Goal: Information Seeking & Learning: Learn about a topic

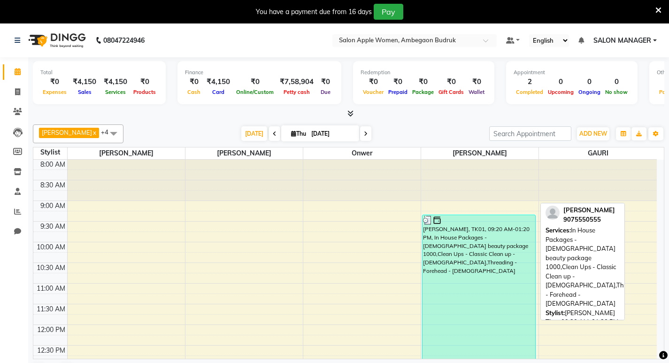
click at [495, 284] on div "[PERSON_NAME], TK01, 09:20 AM-01:20 PM, In House Packages - [DEMOGRAPHIC_DATA] …" at bounding box center [478, 297] width 113 height 164
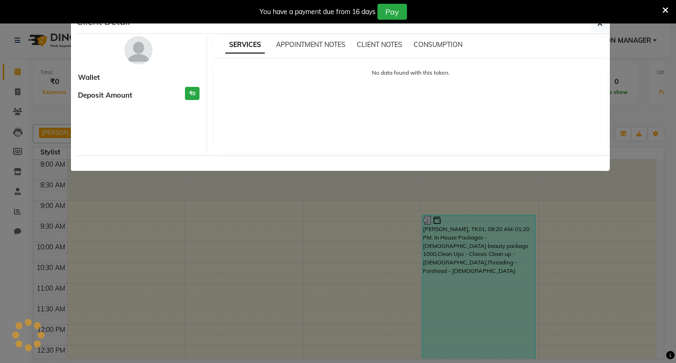
select select "3"
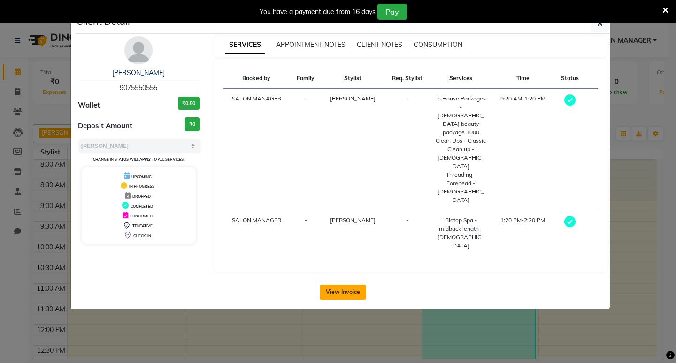
click at [343, 284] on button "View Invoice" at bounding box center [342, 291] width 46 height 15
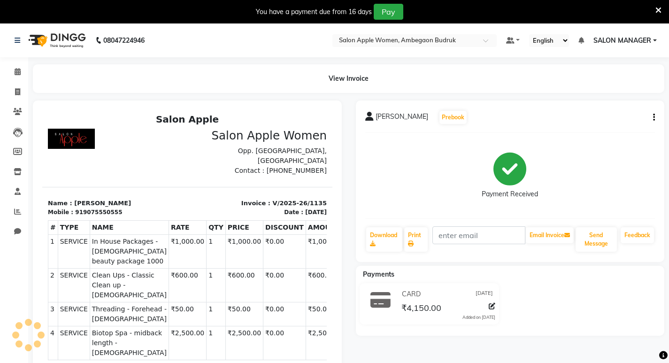
scroll to position [92, 0]
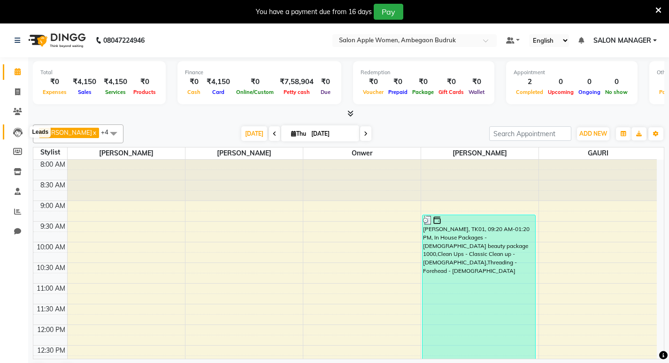
click at [18, 133] on icon at bounding box center [17, 132] width 9 height 9
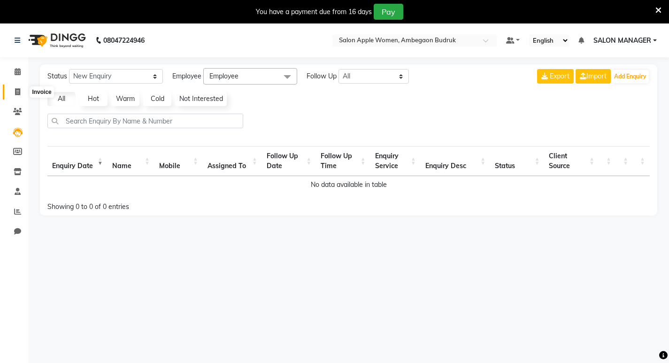
click at [20, 90] on icon at bounding box center [17, 91] width 5 height 7
select select "service"
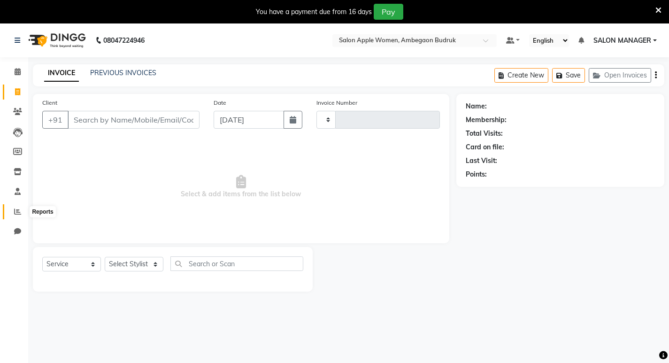
click at [17, 213] on icon at bounding box center [17, 211] width 7 height 7
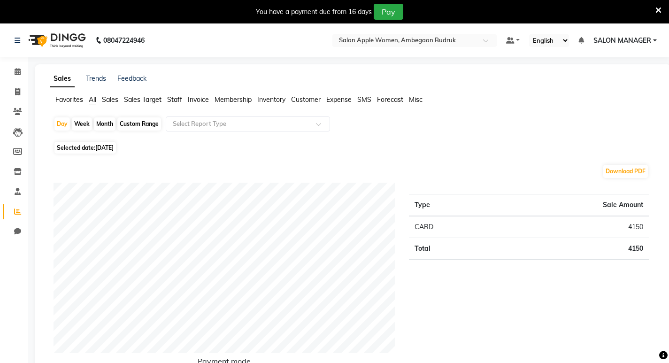
click at [103, 120] on div "Month" at bounding box center [105, 123] width 22 height 13
select select "9"
select select "2025"
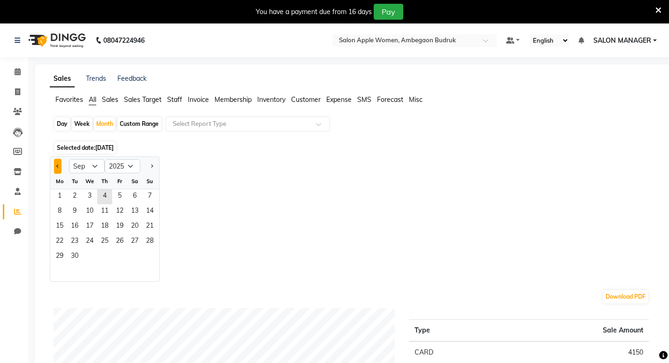
click at [58, 167] on button "Previous month" at bounding box center [58, 166] width 8 height 15
select select "8"
click at [122, 196] on span "1" at bounding box center [119, 196] width 15 height 15
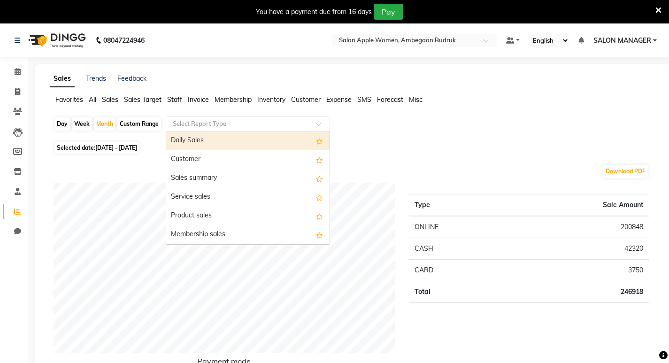
click at [318, 124] on span at bounding box center [322, 126] width 12 height 9
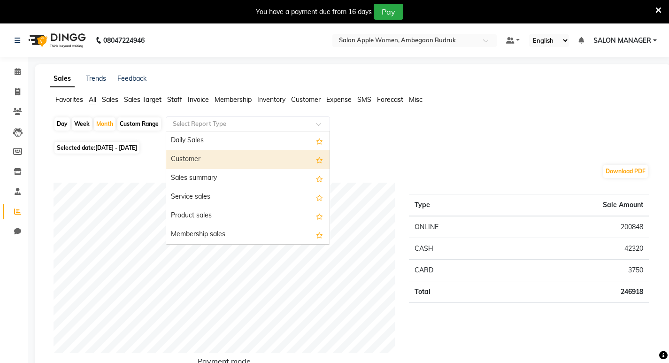
click at [196, 158] on div "Customer" at bounding box center [247, 159] width 163 height 19
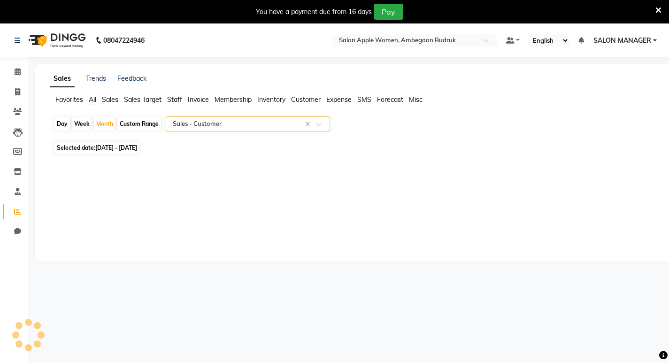
select select "full_report"
select select "csv"
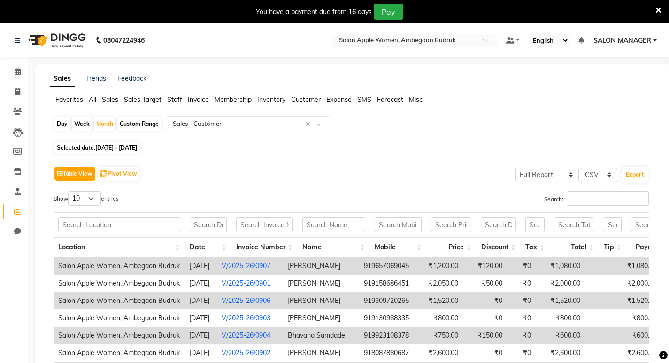
click at [79, 177] on button "Table View" at bounding box center [74, 174] width 41 height 14
click at [124, 175] on button "Pivot View" at bounding box center [118, 174] width 41 height 14
select select "full_report"
select select "csv"
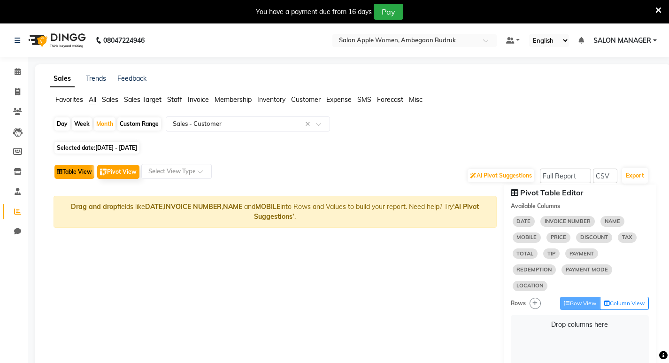
click at [78, 173] on button "Table View" at bounding box center [74, 172] width 40 height 14
select select "full_report"
select select "csv"
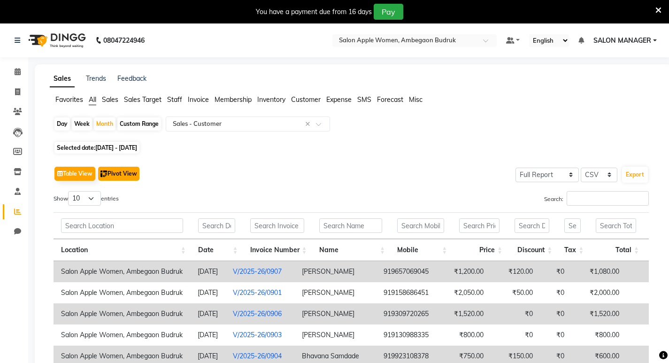
click at [119, 170] on button "Pivot View" at bounding box center [118, 174] width 41 height 14
select select "full_report"
select select "csv"
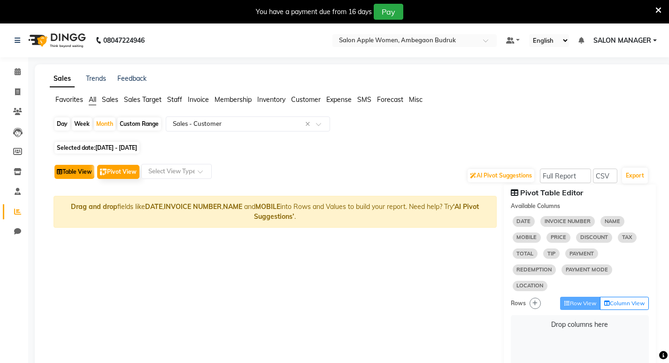
click at [76, 175] on button "Table View" at bounding box center [74, 172] width 40 height 14
select select "full_report"
select select "csv"
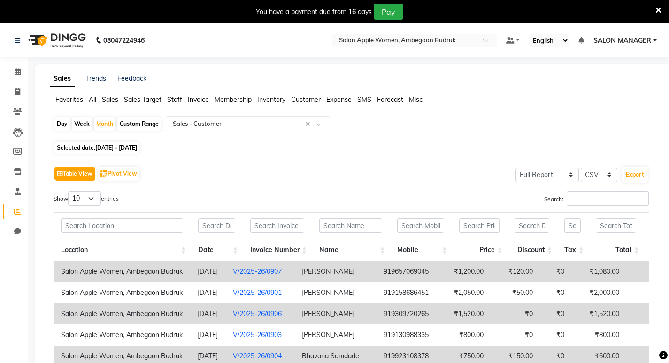
scroll to position [30, 0]
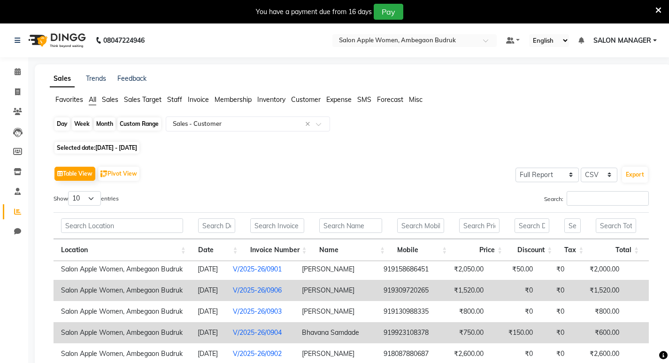
click at [104, 127] on div "Month" at bounding box center [105, 123] width 22 height 13
select select "8"
select select "2025"
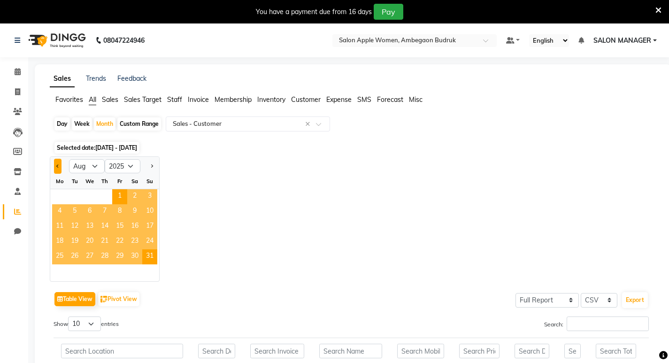
click at [58, 169] on button "Previous month" at bounding box center [58, 166] width 8 height 15
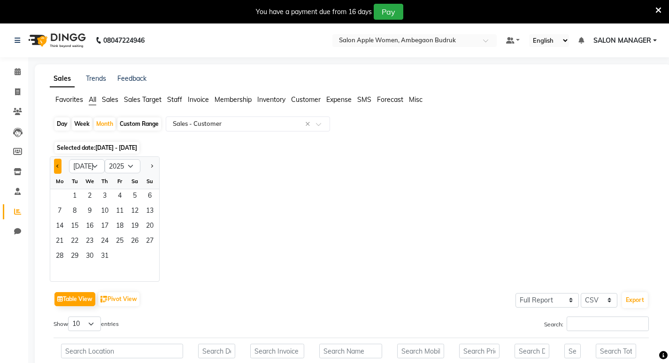
click at [58, 169] on button "Previous month" at bounding box center [58, 166] width 8 height 15
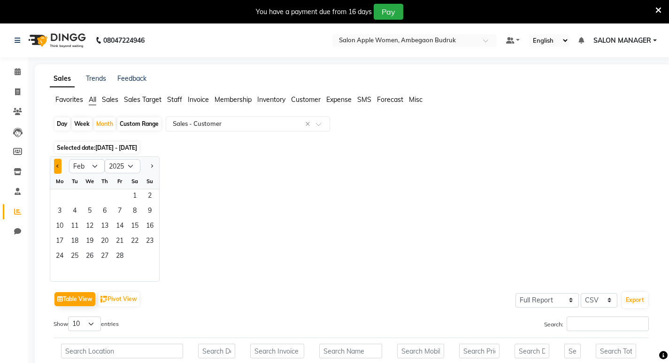
click at [58, 169] on button "Previous month" at bounding box center [58, 166] width 8 height 15
select select "12"
select select "2024"
click at [58, 169] on button "Previous month" at bounding box center [58, 166] width 8 height 15
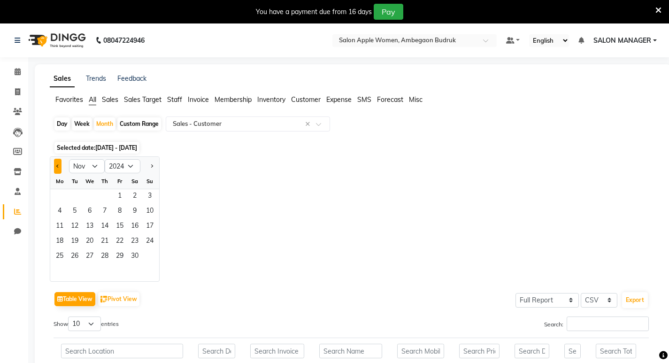
click at [58, 169] on button "Previous month" at bounding box center [58, 166] width 8 height 15
click at [61, 167] on button "Previous month" at bounding box center [58, 166] width 8 height 15
select select "9"
click at [102, 80] on link "Trends" at bounding box center [96, 78] width 20 height 8
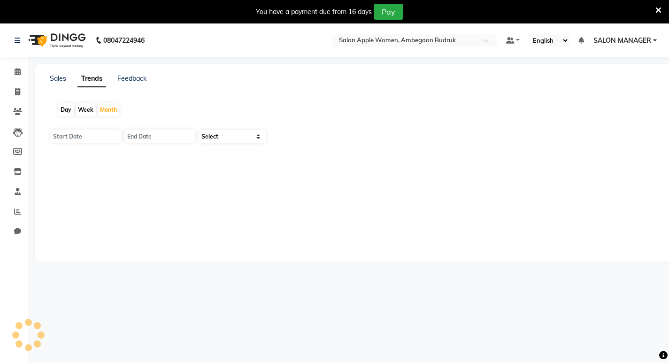
type input "[DATE]"
select select "by_client"
click at [259, 138] on select "Select Sales Clients" at bounding box center [232, 136] width 67 height 13
click at [56, 79] on link "Sales" at bounding box center [58, 78] width 16 height 8
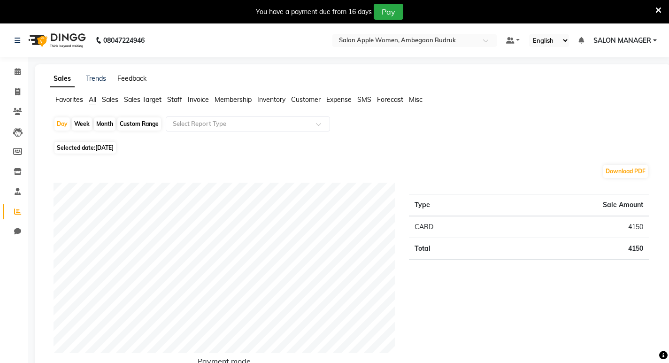
click at [126, 80] on link "Feedback" at bounding box center [131, 78] width 29 height 8
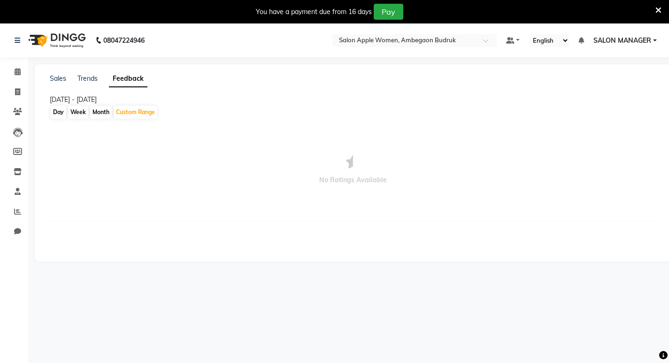
click at [49, 80] on div "Sales Trends Feedback" at bounding box center [352, 79] width 617 height 10
click at [53, 78] on link "Sales" at bounding box center [58, 78] width 16 height 8
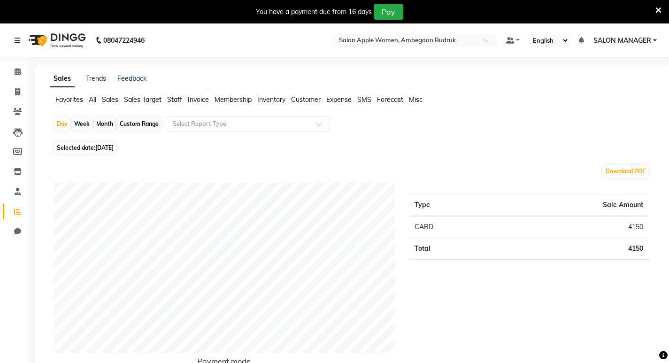
click at [158, 123] on div "Custom Range" at bounding box center [139, 123] width 44 height 13
select select "9"
select select "2025"
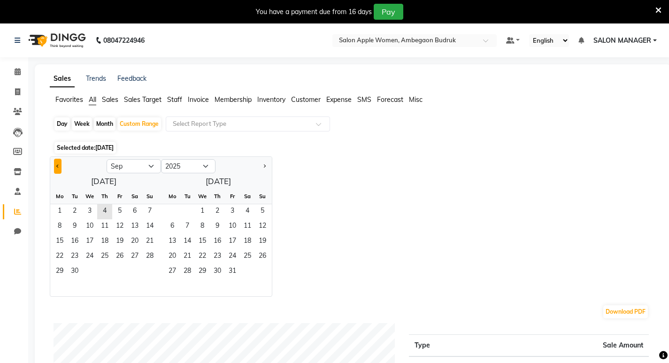
click at [58, 165] on span "Previous month" at bounding box center [57, 165] width 3 height 3
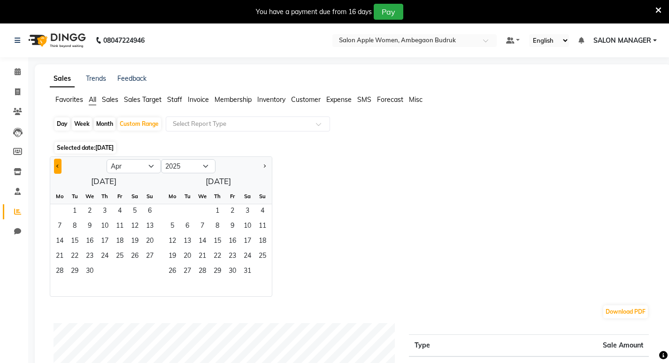
click at [58, 165] on span "Previous month" at bounding box center [57, 165] width 3 height 3
select select "12"
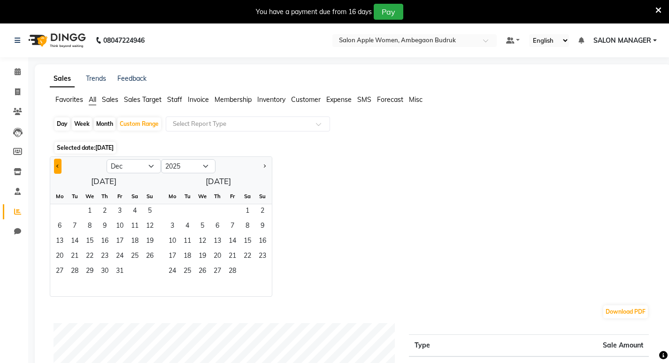
select select "2024"
click at [58, 165] on span "Previous month" at bounding box center [57, 165] width 3 height 3
select select "10"
click at [71, 214] on span "1" at bounding box center [74, 211] width 15 height 15
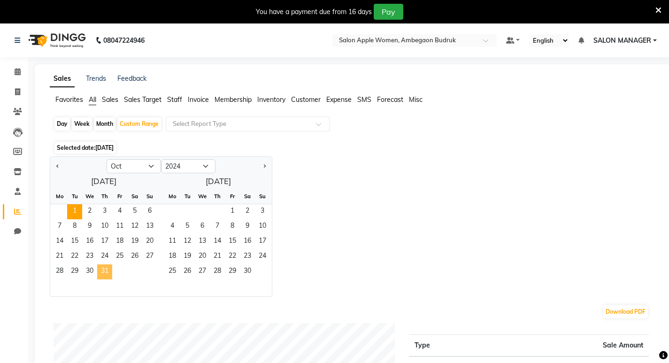
click at [107, 271] on span "31" at bounding box center [104, 271] width 15 height 15
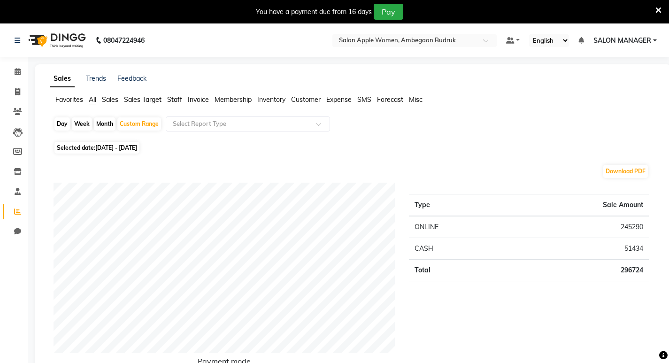
click at [104, 97] on span "Sales" at bounding box center [110, 99] width 16 height 8
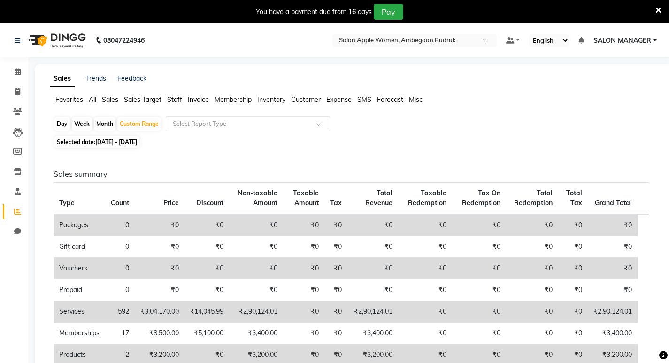
click at [91, 101] on span "All" at bounding box center [93, 99] width 8 height 8
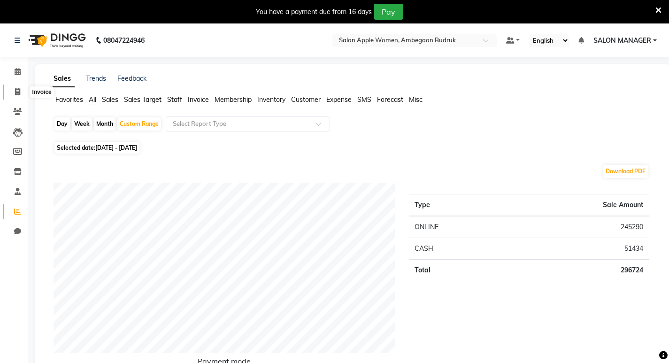
click at [17, 91] on icon at bounding box center [17, 91] width 5 height 7
select select "6277"
select select "service"
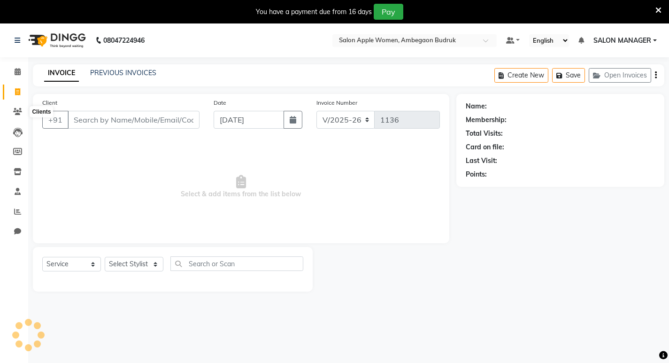
scroll to position [23, 0]
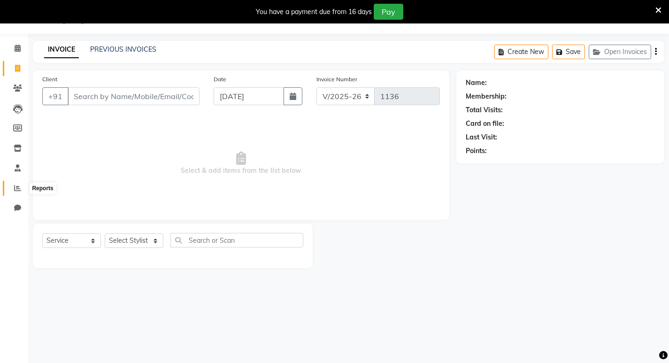
click at [16, 187] on icon at bounding box center [17, 187] width 7 height 7
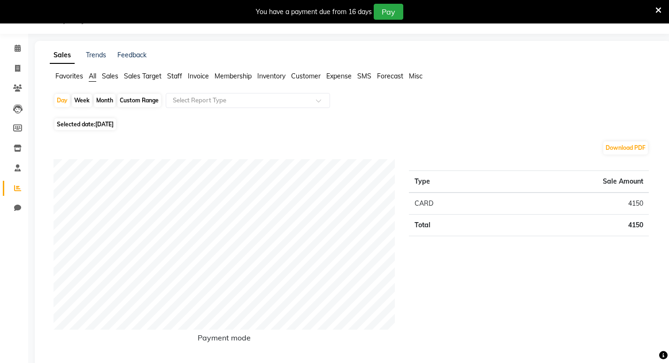
click at [96, 77] on span "All" at bounding box center [93, 76] width 8 height 8
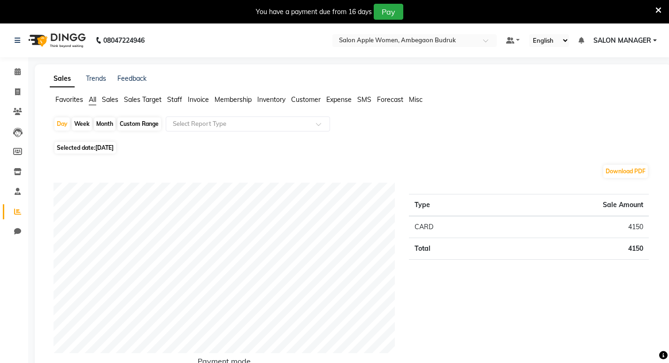
click at [109, 124] on div "Month" at bounding box center [105, 123] width 22 height 13
select select "9"
select select "2025"
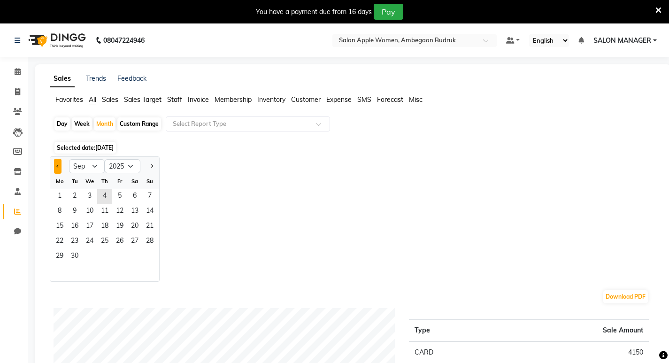
click at [54, 167] on button "Previous month" at bounding box center [58, 166] width 8 height 15
click at [55, 167] on button "Previous month" at bounding box center [58, 166] width 8 height 15
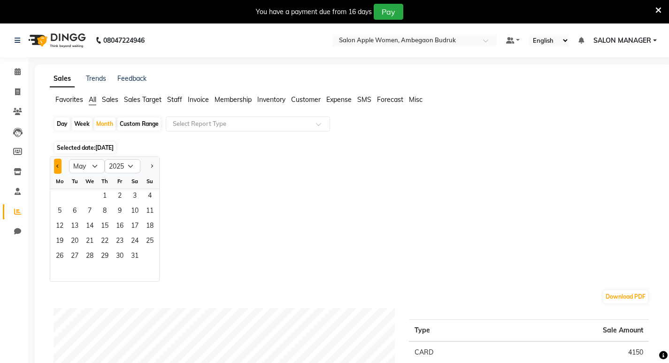
select select "4"
click at [78, 193] on span "1" at bounding box center [74, 196] width 15 height 15
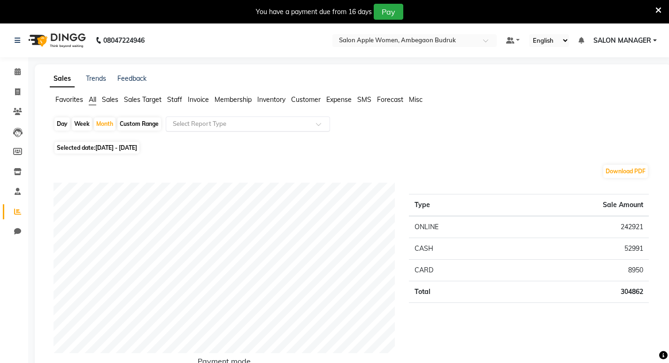
click at [184, 122] on input "text" at bounding box center [238, 123] width 135 height 9
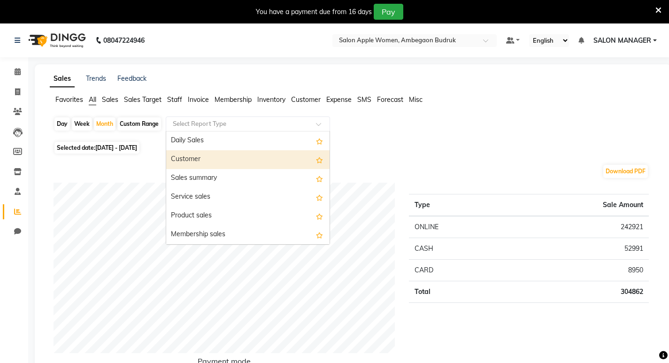
click at [189, 156] on div "Customer" at bounding box center [247, 159] width 163 height 19
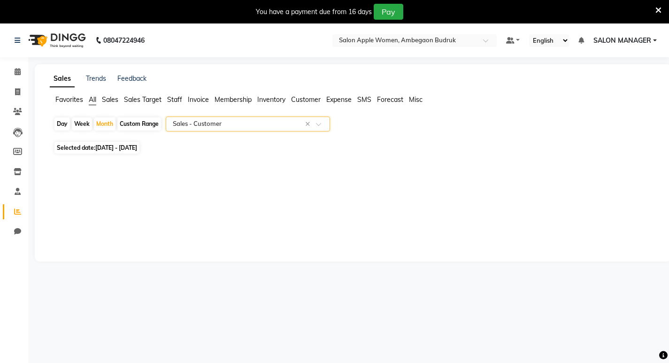
select select "full_report"
select select "csv"
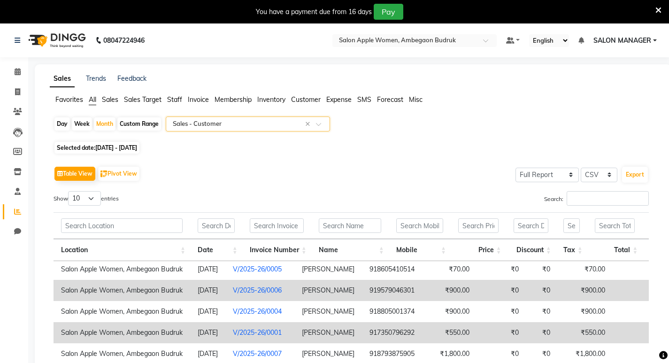
scroll to position [167, 0]
